Goal: Share content

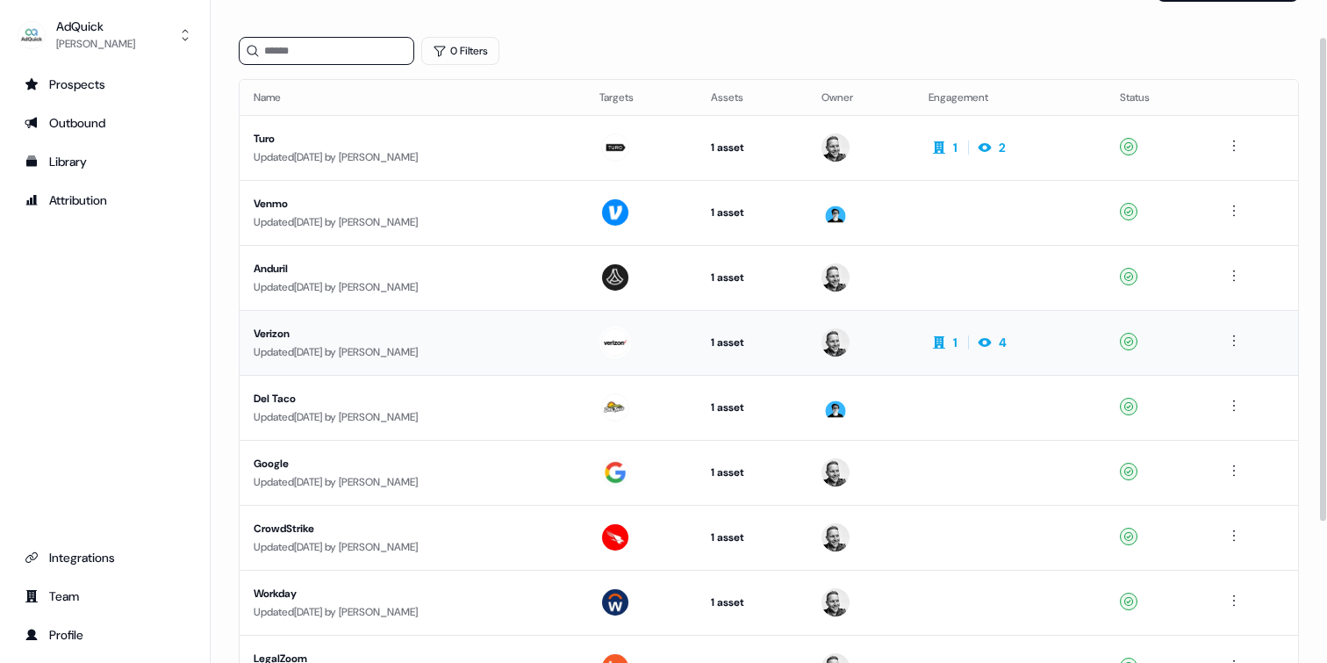
scroll to position [244, 0]
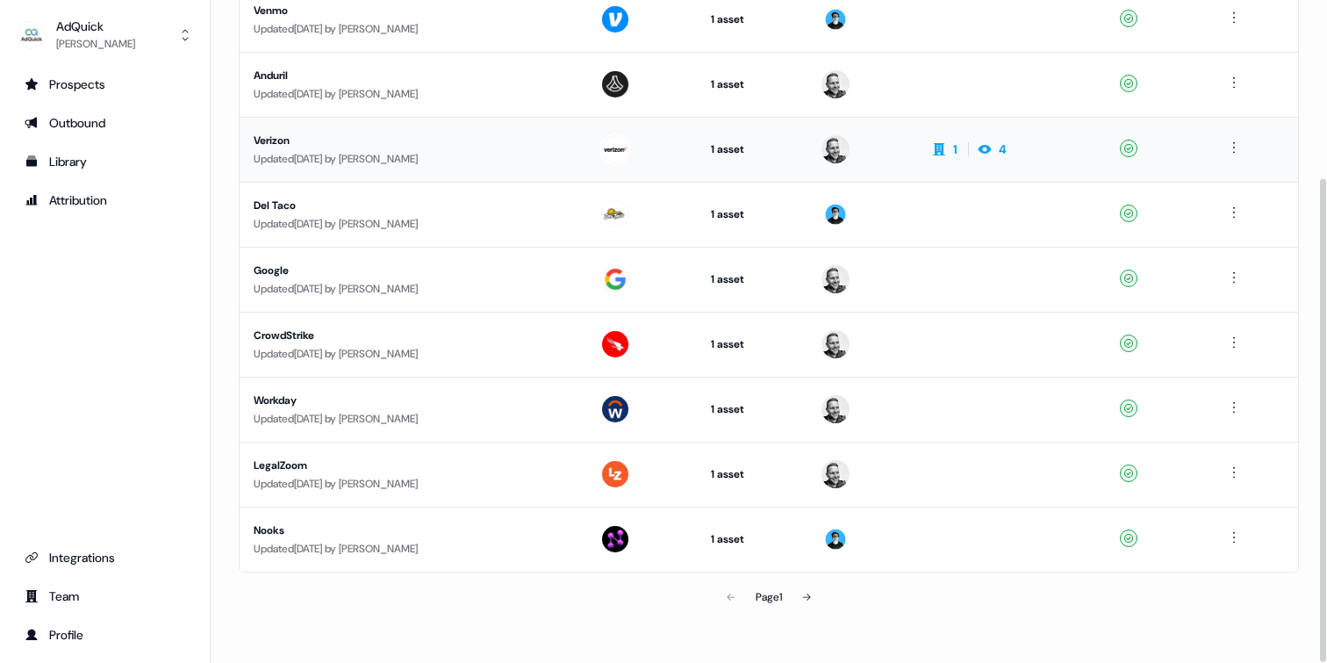
click at [728, 593] on div "Page 1" at bounding box center [769, 596] width 344 height 35
click at [807, 594] on icon at bounding box center [806, 597] width 11 height 11
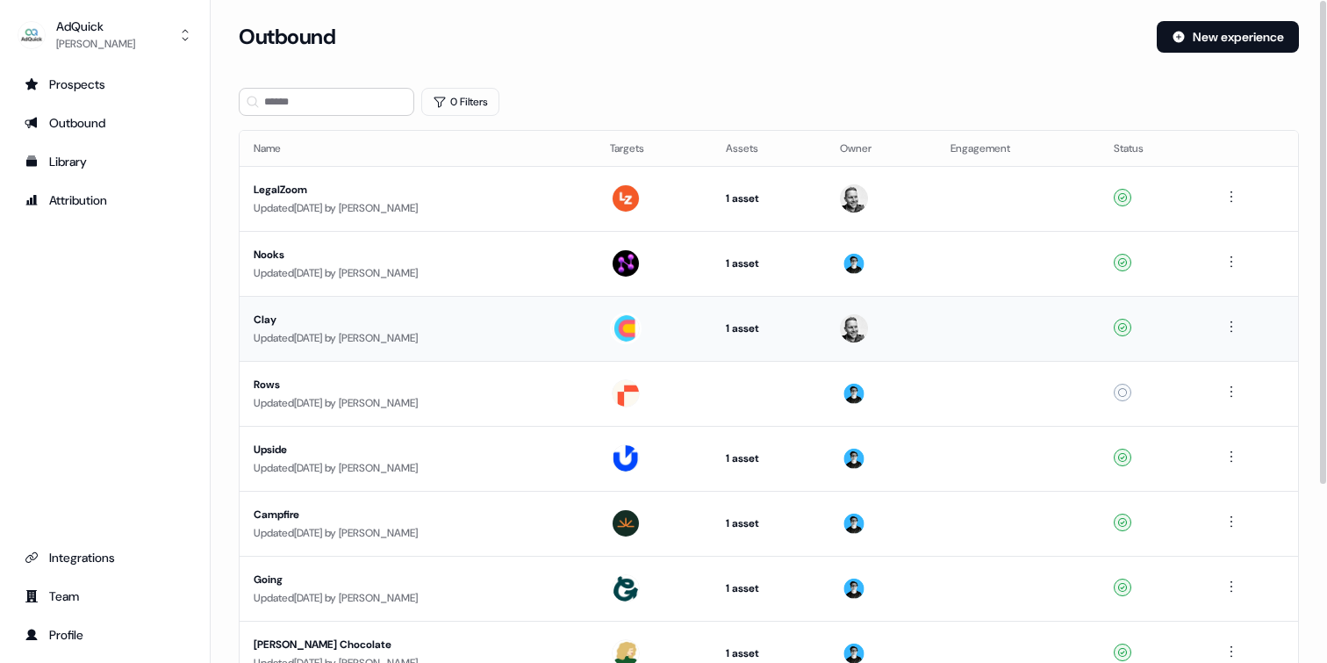
click at [1248, 325] on td at bounding box center [1252, 328] width 91 height 65
click at [1238, 325] on html "For the best experience switch devices to a bigger screen. Go to Userled.io AdQ…" at bounding box center [663, 331] width 1327 height 663
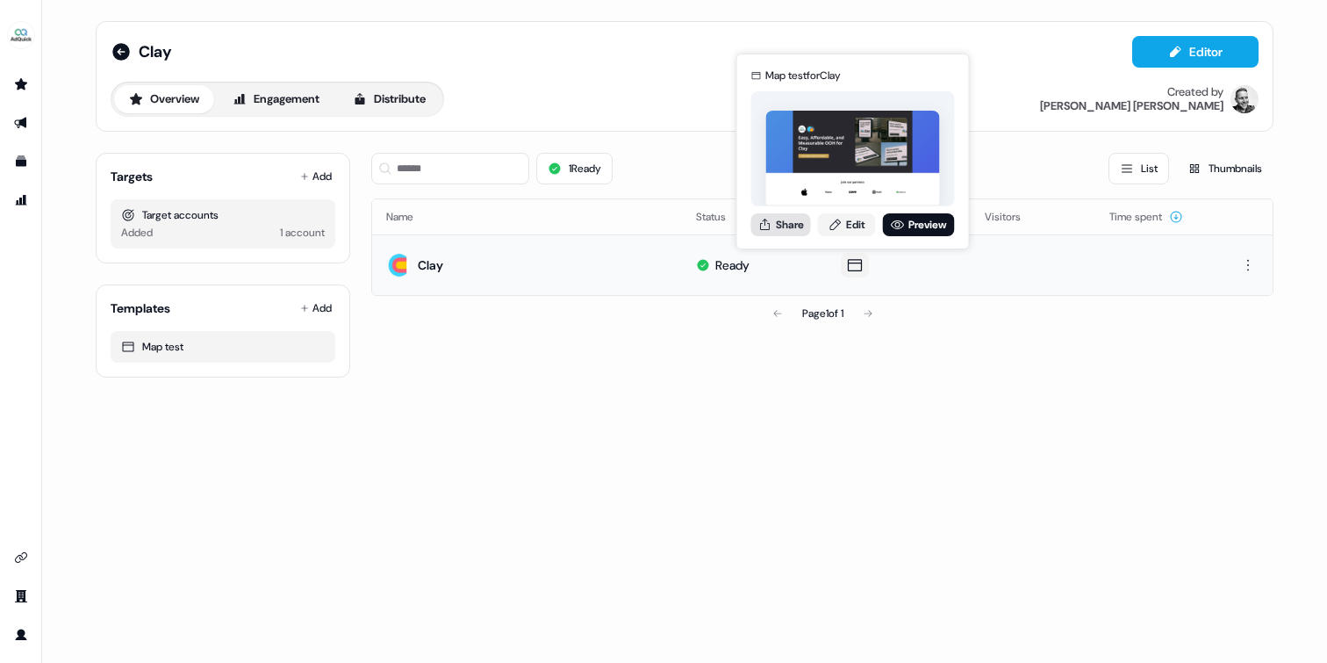
click at [790, 221] on button "Share" at bounding box center [781, 224] width 60 height 23
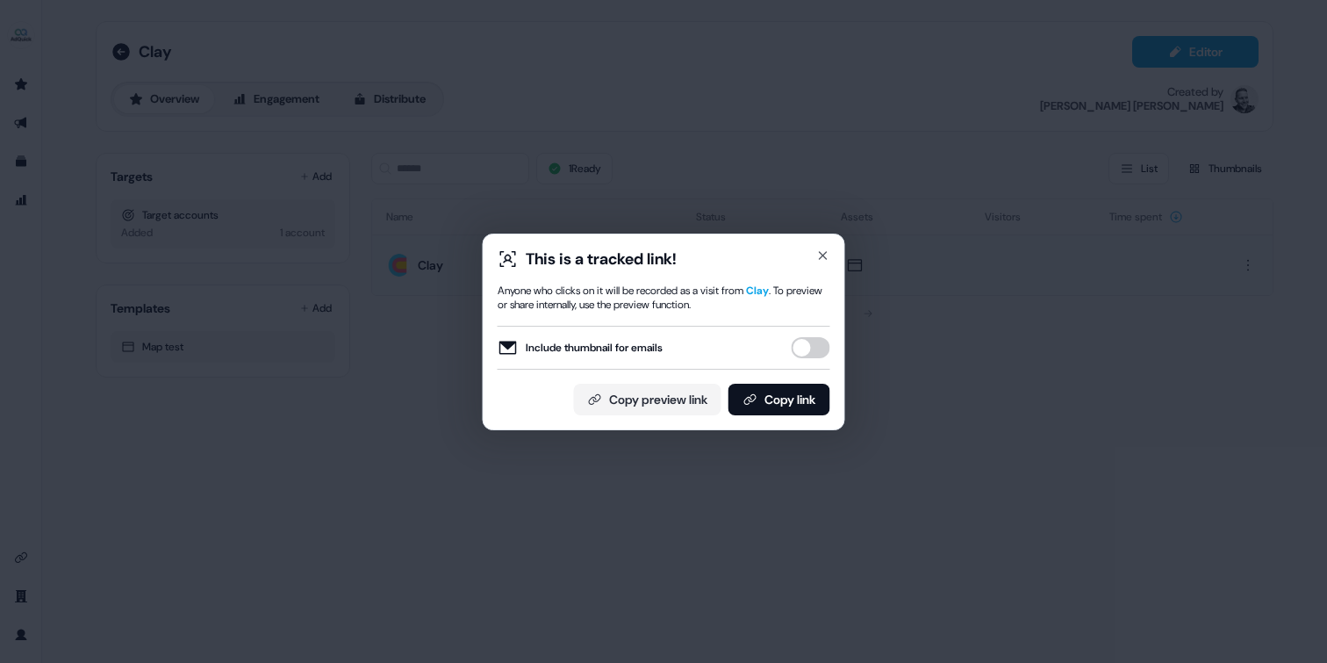
click at [816, 351] on button "Include thumbnail for emails" at bounding box center [811, 347] width 39 height 21
click at [776, 406] on button "Copy link" at bounding box center [780, 400] width 102 height 32
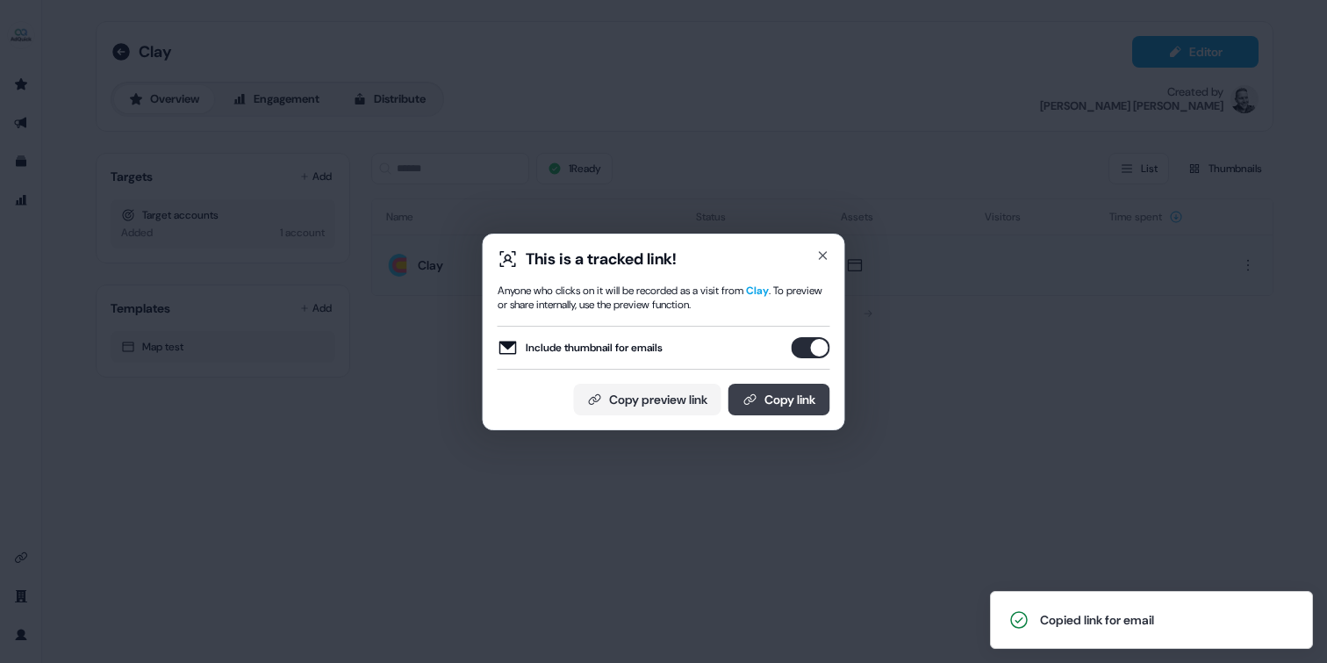
click at [787, 402] on button "Copy link" at bounding box center [780, 400] width 102 height 32
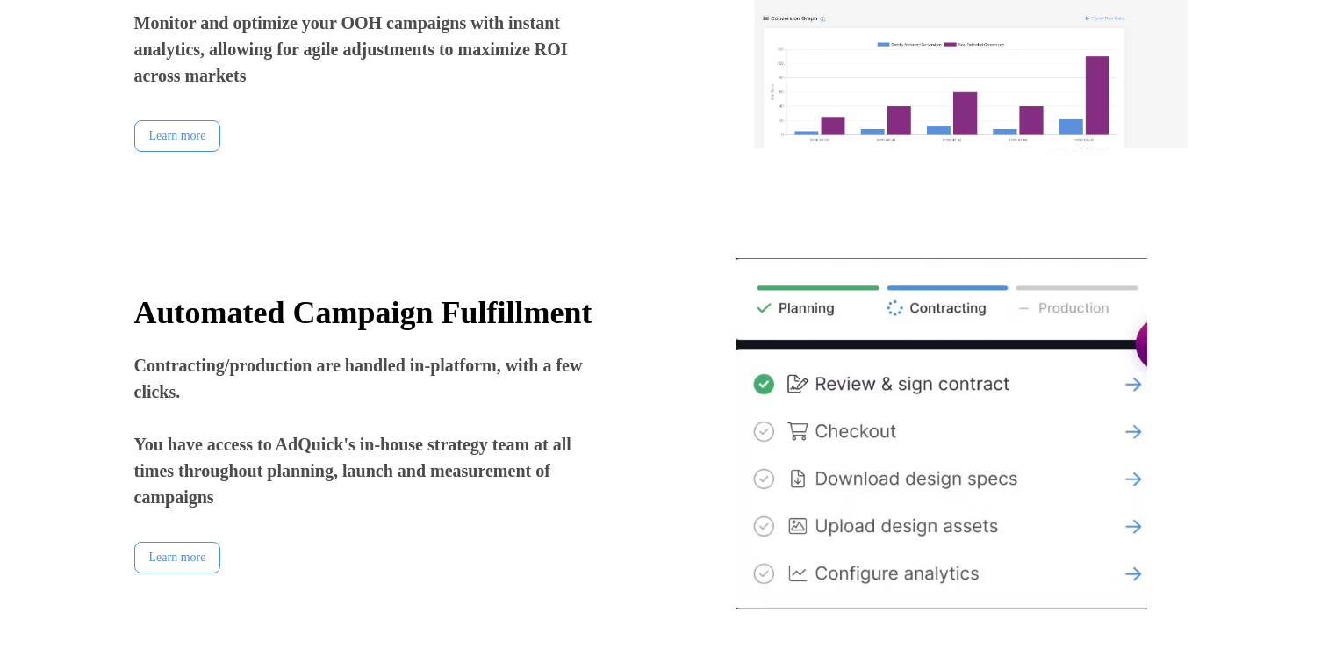
scroll to position [2685, 0]
